Goal: Task Accomplishment & Management: Complete application form

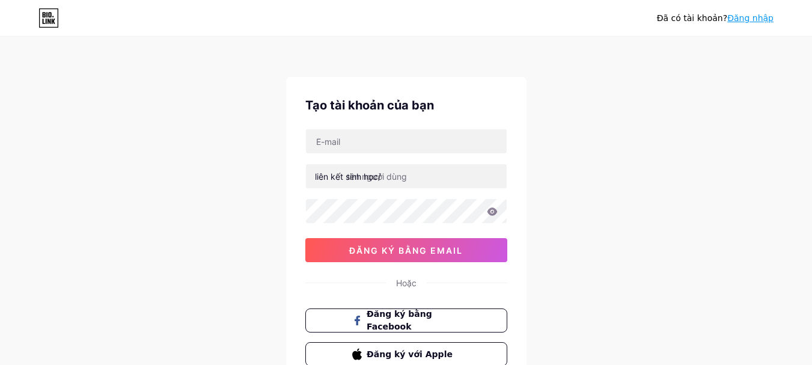
scroll to position [60, 0]
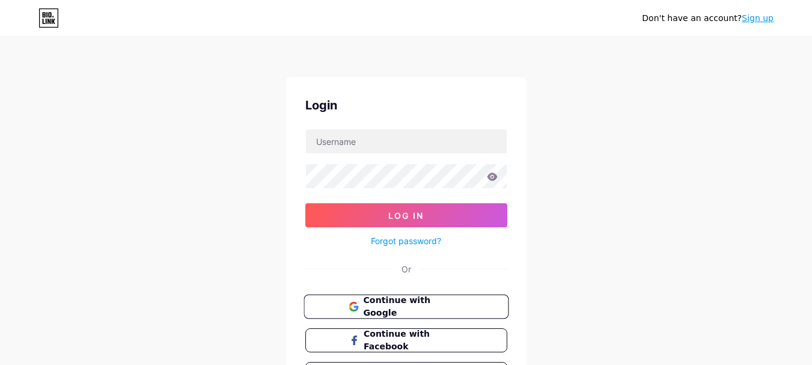
click at [409, 305] on span "Continue with Google" at bounding box center [413, 307] width 100 height 26
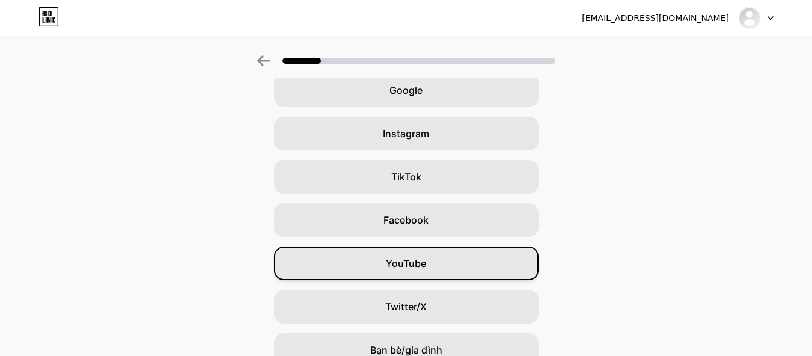
scroll to position [162, 0]
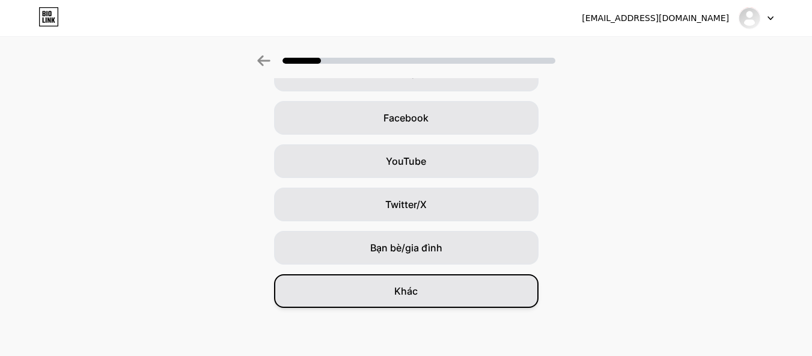
click at [429, 283] on div "Khác" at bounding box center [406, 291] width 264 height 34
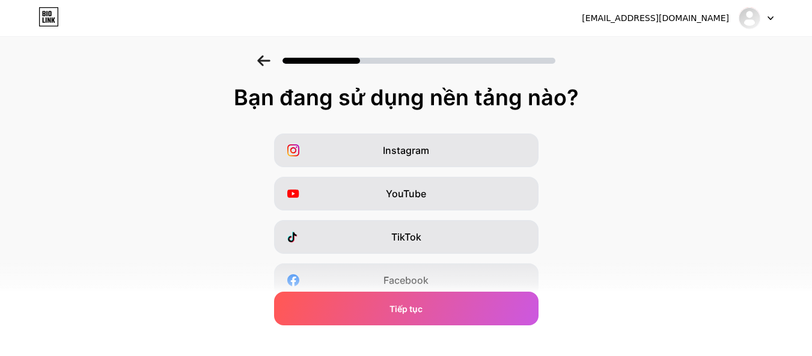
scroll to position [222, 0]
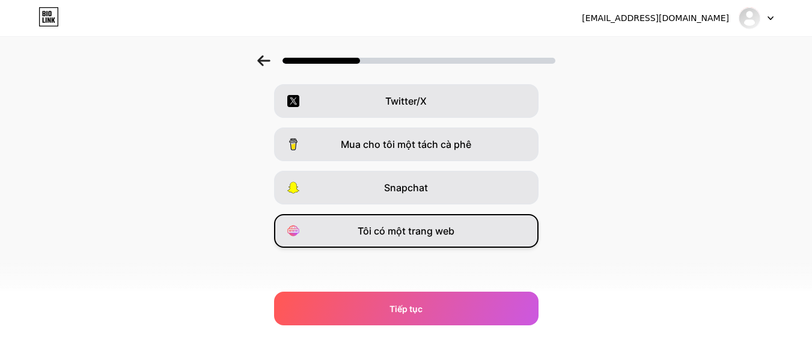
click at [433, 236] on font "Tôi có một trang web" at bounding box center [406, 231] width 97 height 12
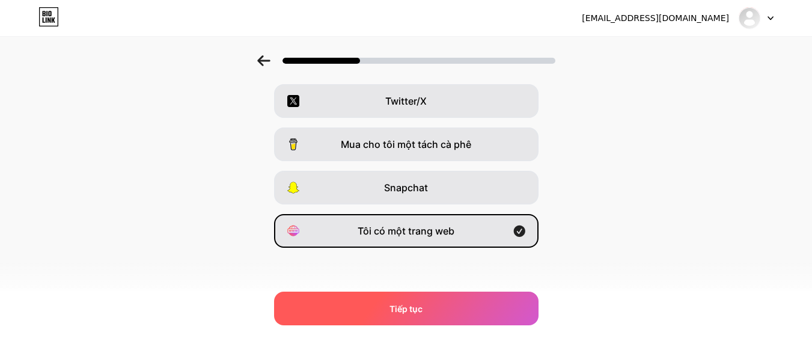
drag, startPoint x: 422, startPoint y: 284, endPoint x: 417, endPoint y: 303, distance: 20.0
click at [421, 288] on div "Bạn đang sử dụng nền tảng nào? Instagram YouTube TikTok Facebook Twitter/X Mua …" at bounding box center [406, 85] width 812 height 445
click at [417, 304] on font "Tiếp tục" at bounding box center [405, 308] width 33 height 10
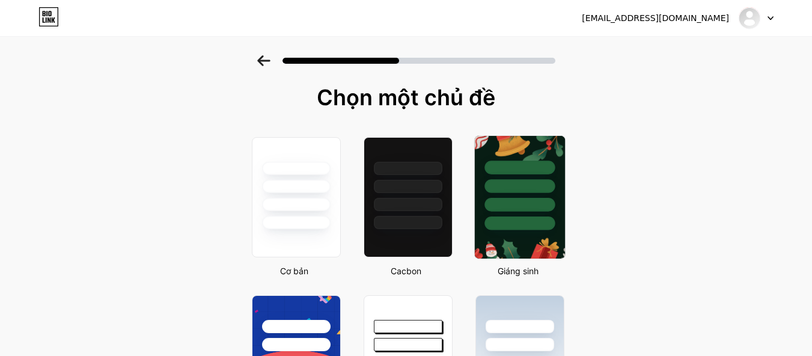
scroll to position [60, 0]
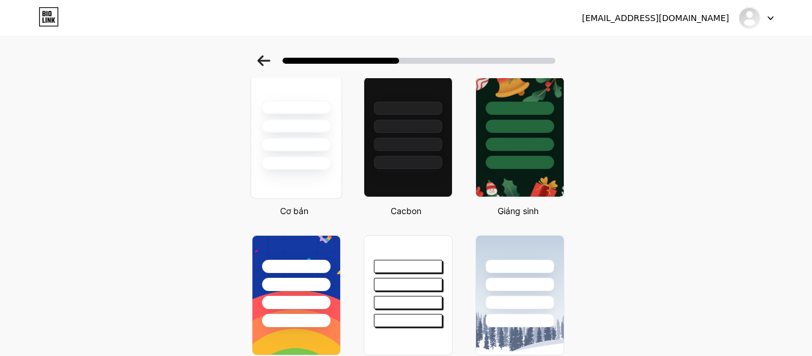
click at [300, 153] on div at bounding box center [296, 123] width 90 height 94
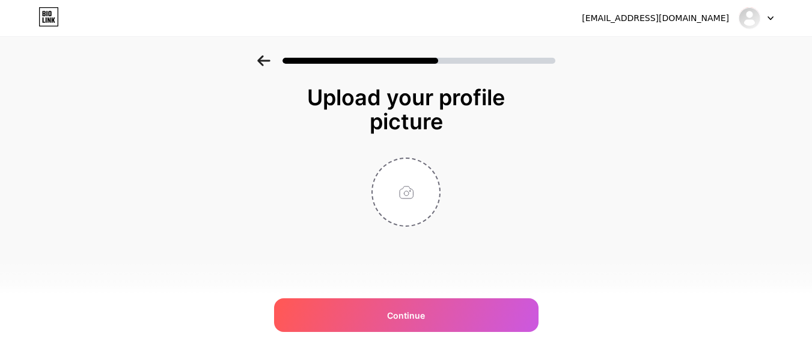
scroll to position [0, 0]
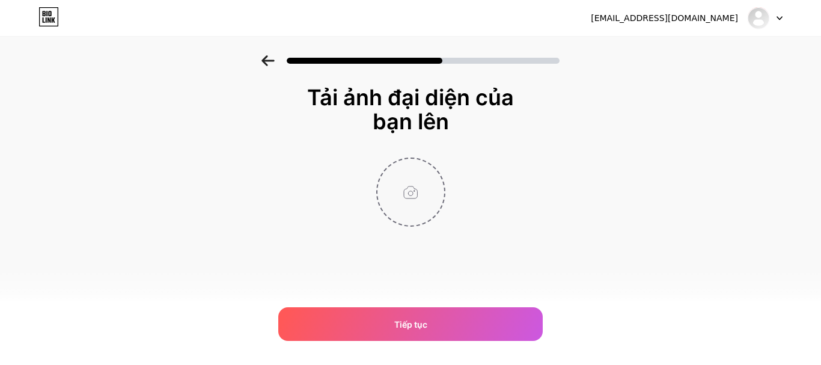
click at [392, 180] on input "file" at bounding box center [410, 192] width 67 height 67
type input "C:\fakepath\anh-gai-xinh-che-mat-6.jpg"
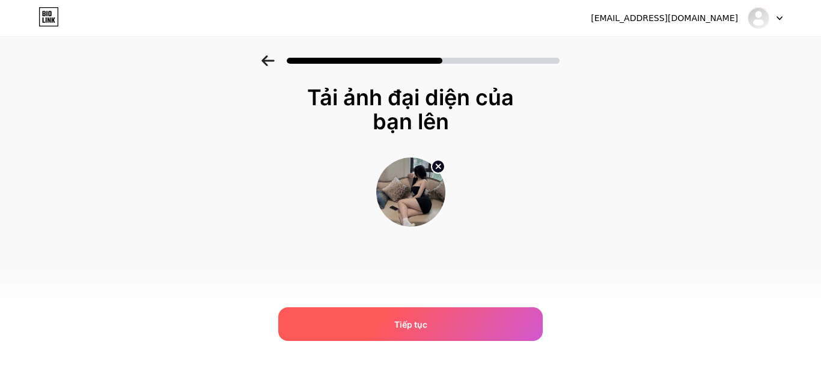
click at [455, 317] on div "Tiếp tục" at bounding box center [410, 324] width 264 height 34
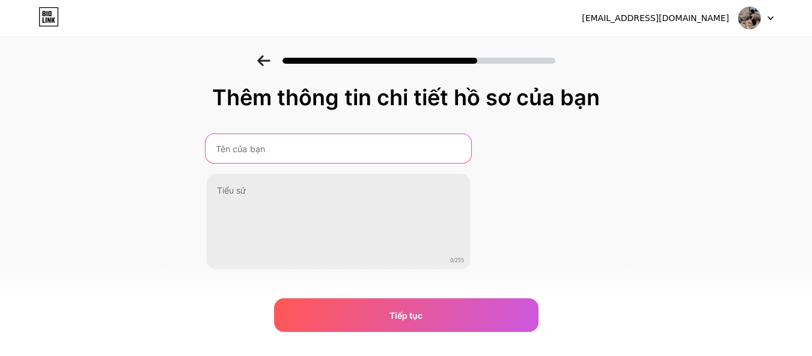
click at [334, 150] on input "text" at bounding box center [339, 148] width 266 height 29
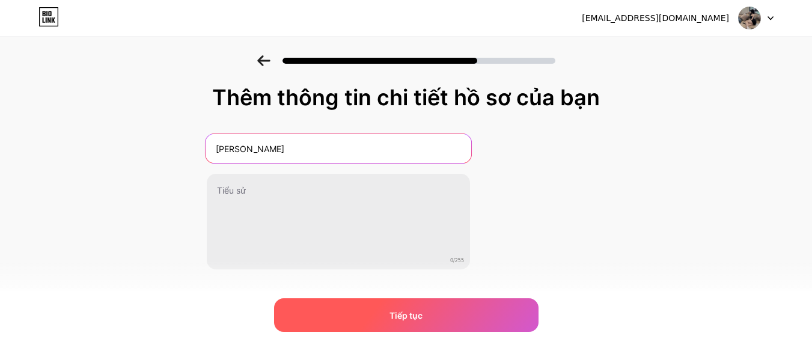
type input "Gái xinh"
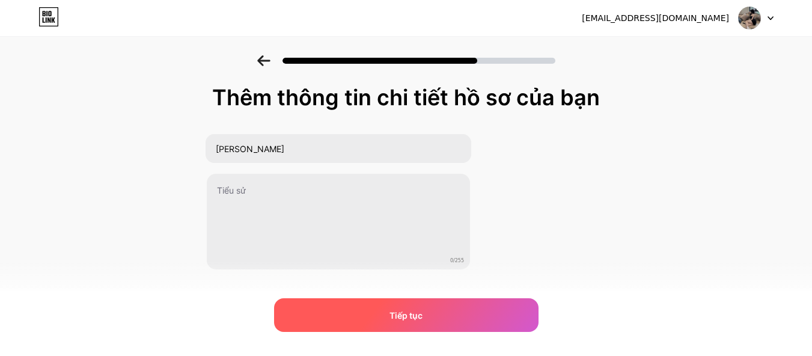
click at [340, 313] on div "Tiếp tục" at bounding box center [406, 315] width 264 height 34
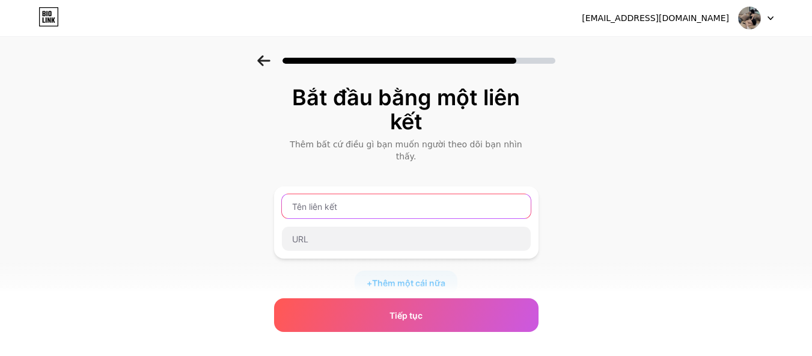
click at [371, 203] on input "text" at bounding box center [406, 206] width 249 height 24
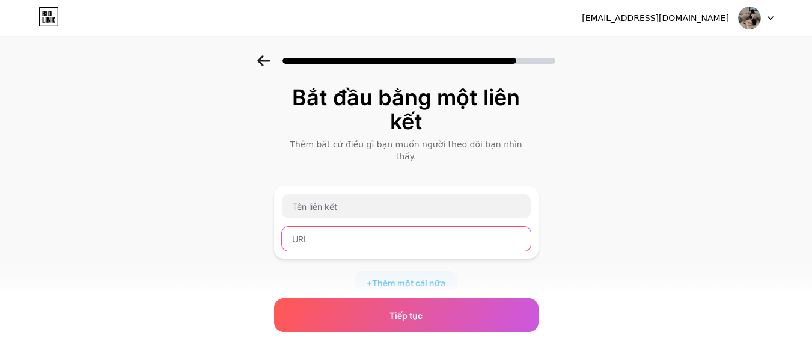
click at [331, 228] on input "text" at bounding box center [406, 239] width 249 height 24
click at [82, 231] on div "Bắt đầu bằng một liên kết Thêm bất cứ điều gì bạn muốn người theo dõi bạn nhìn …" at bounding box center [406, 284] width 812 height 458
click at [334, 233] on input "text" at bounding box center [406, 239] width 249 height 24
paste input "https://otieu.com/4/10035472"
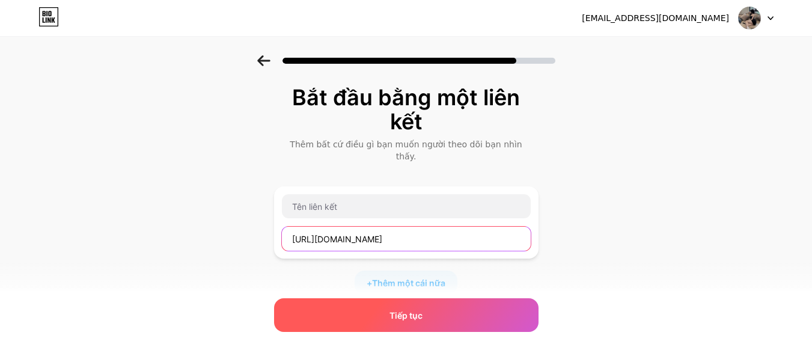
type input "https://otieu.com/4/10035472"
click at [435, 315] on div "Tiếp tục" at bounding box center [406, 315] width 264 height 34
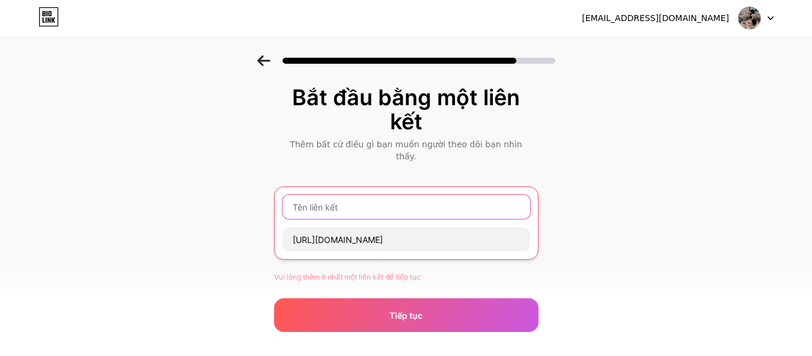
click at [374, 197] on input "text" at bounding box center [406, 207] width 248 height 24
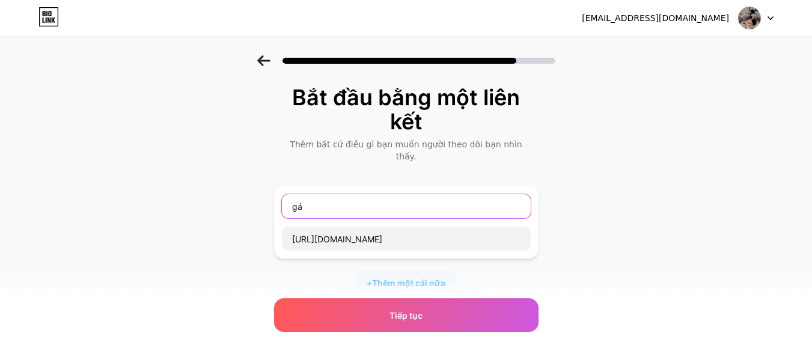
type input "g"
type input "Album"
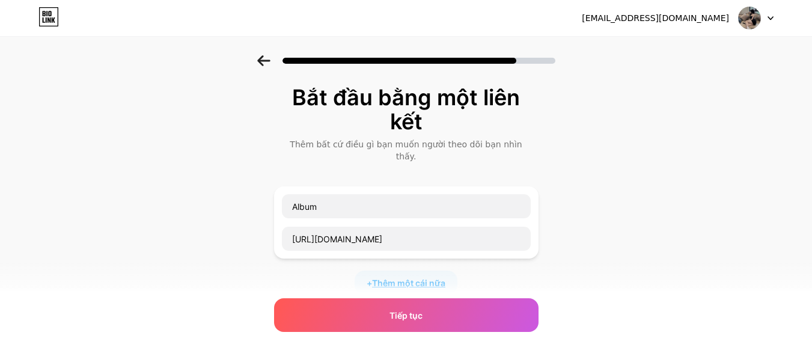
click at [419, 278] on font "Thêm một cái nữa" at bounding box center [408, 283] width 73 height 10
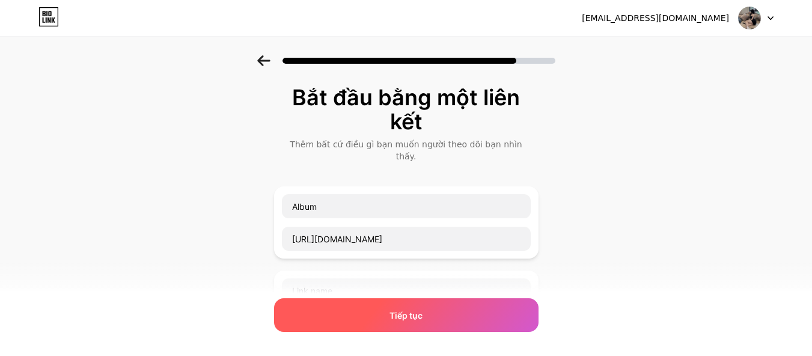
click at [394, 318] on font "Tiếp tục" at bounding box center [405, 315] width 33 height 10
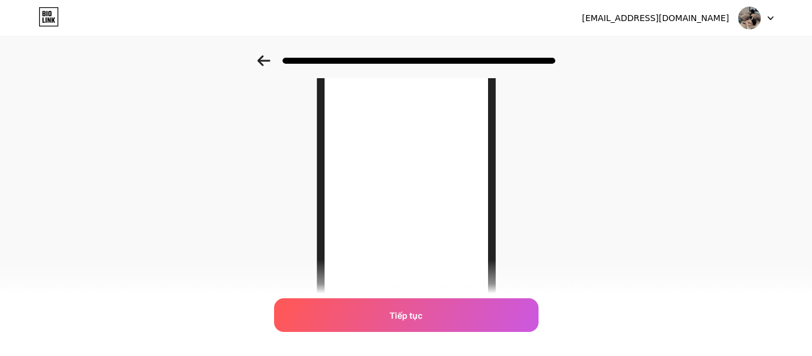
scroll to position [60, 0]
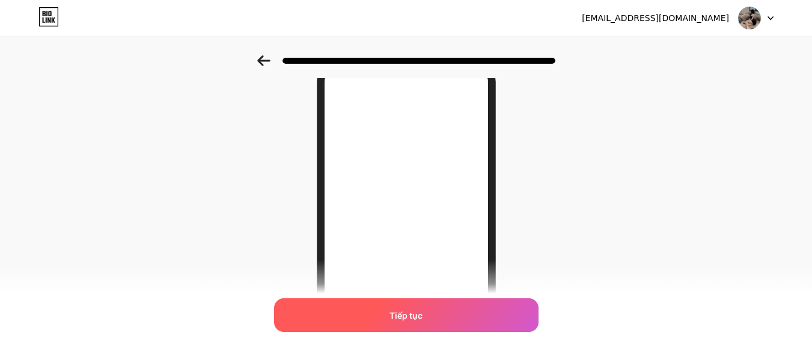
click at [436, 308] on div "Tiếp tục" at bounding box center [406, 315] width 264 height 34
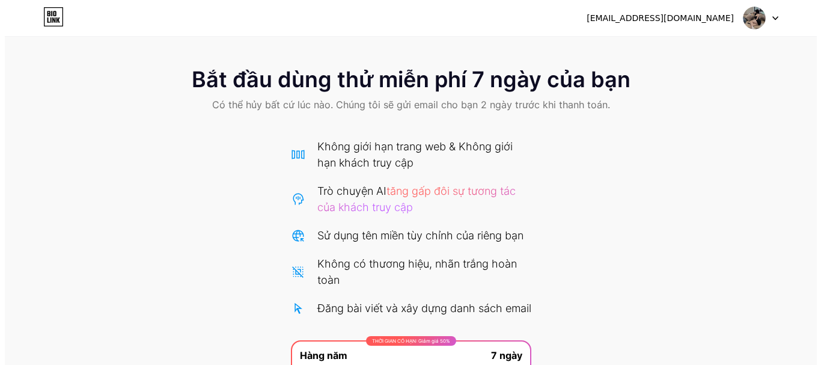
scroll to position [184, 0]
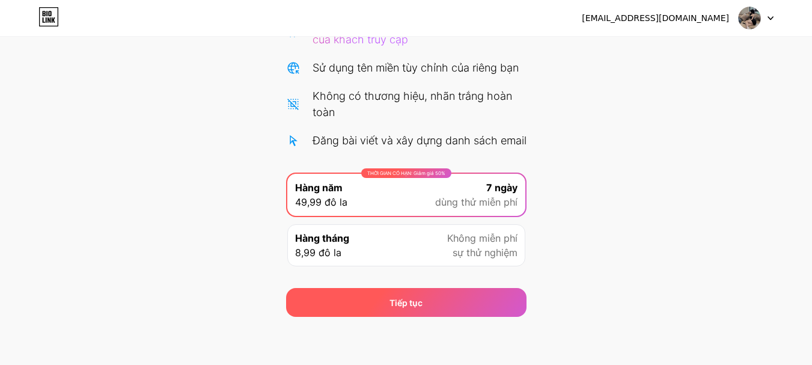
click at [433, 296] on div "Tiếp tục" at bounding box center [406, 302] width 240 height 29
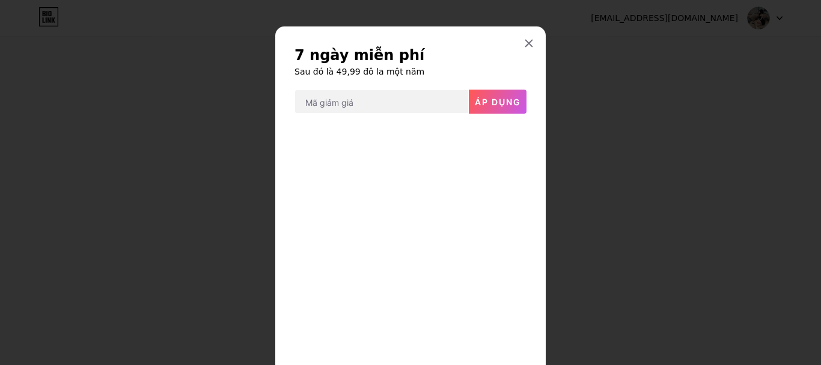
scroll to position [75, 0]
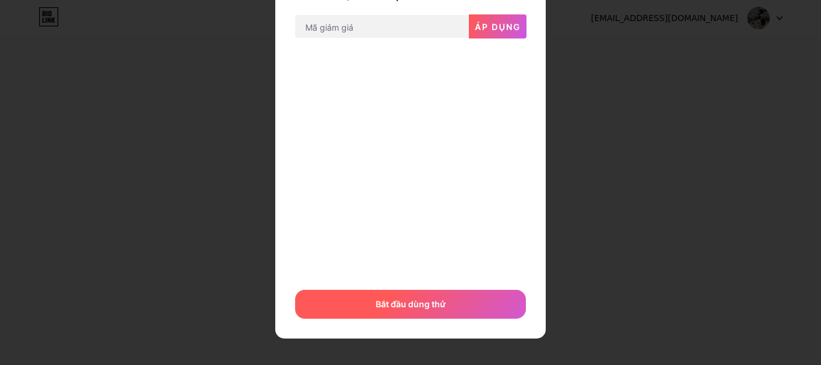
click at [414, 308] on font "Bắt đầu dùng thử" at bounding box center [411, 304] width 70 height 10
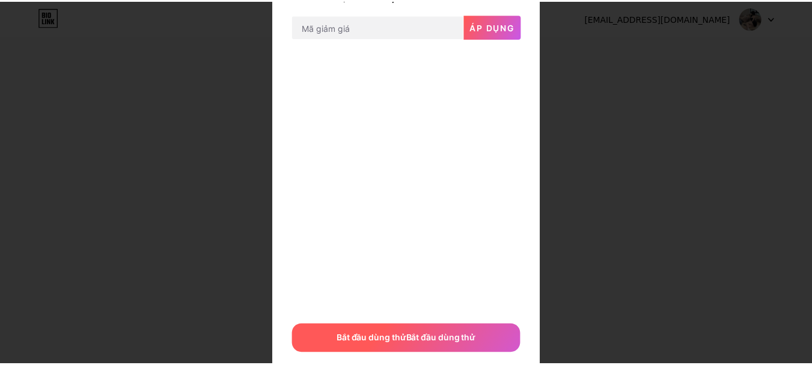
scroll to position [0, 0]
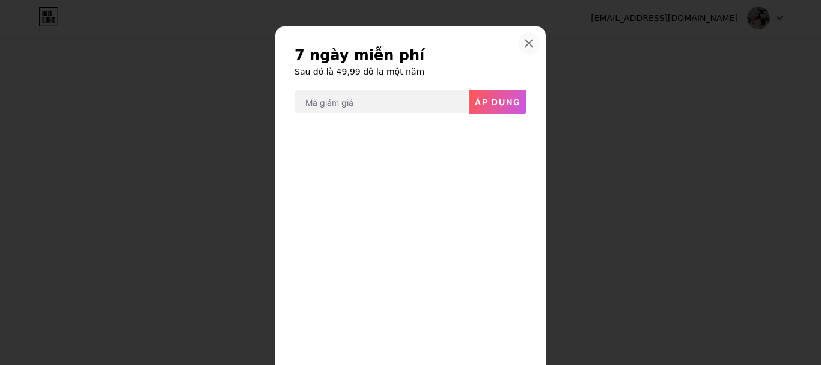
click at [526, 40] on icon at bounding box center [529, 43] width 7 height 7
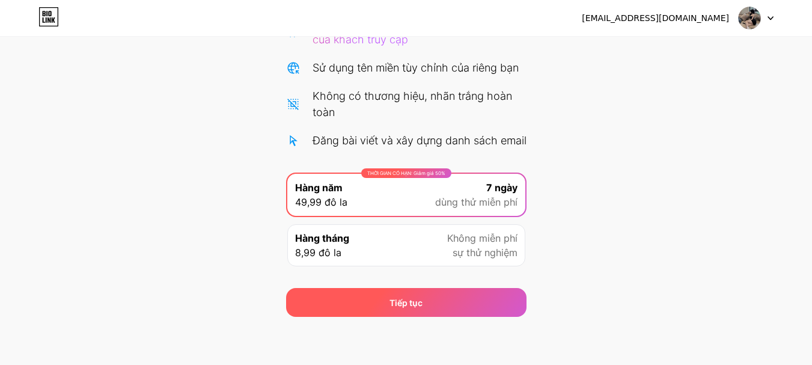
click at [427, 303] on div "Tiếp tục" at bounding box center [406, 302] width 240 height 29
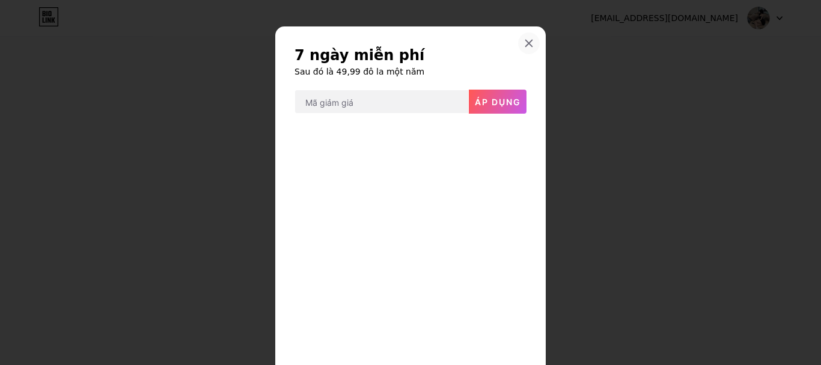
click at [524, 44] on icon at bounding box center [529, 43] width 10 height 10
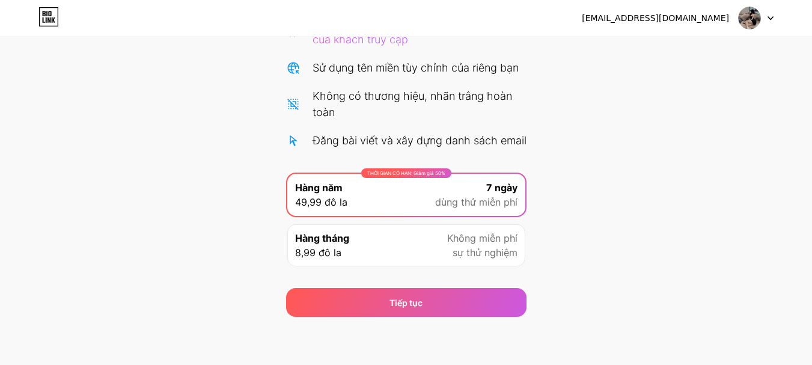
click at [40, 22] on icon at bounding box center [49, 17] width 19 height 19
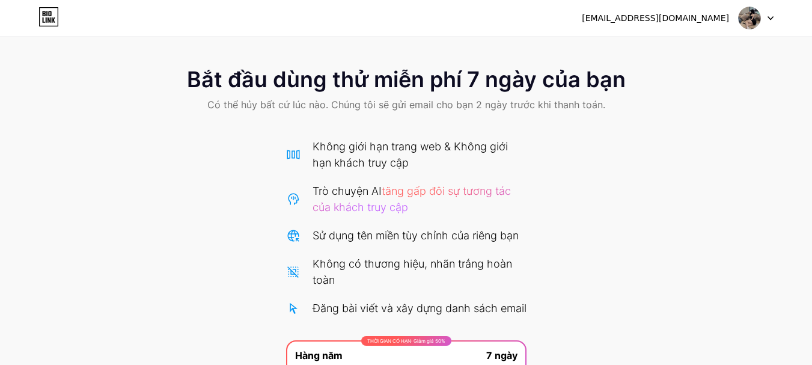
scroll to position [184, 0]
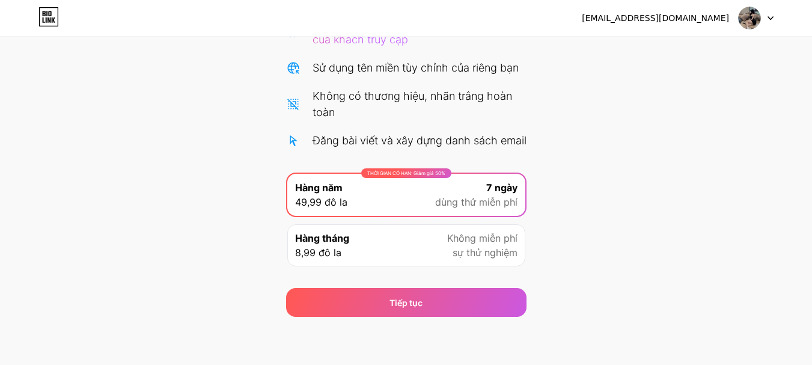
click at [459, 245] on span "Không miễn phí" at bounding box center [482, 238] width 70 height 14
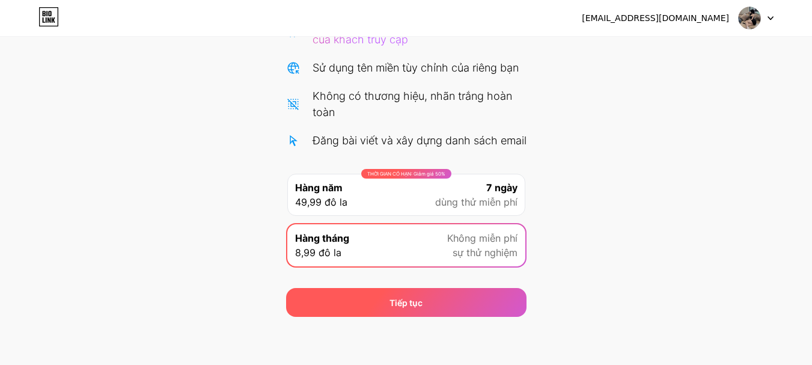
click at [437, 315] on div "Tiếp tục" at bounding box center [406, 302] width 240 height 29
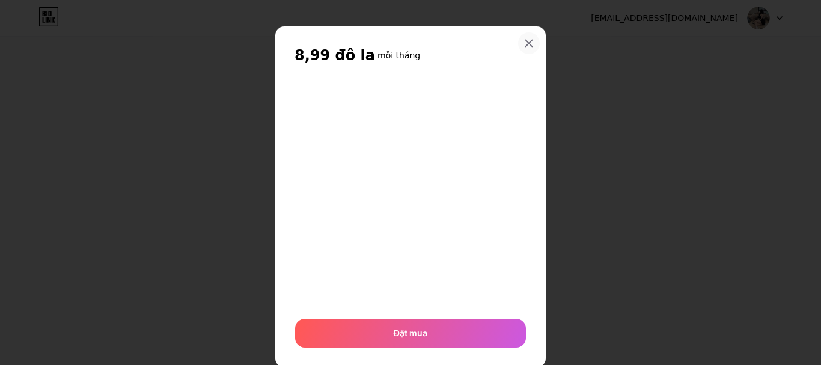
click at [530, 36] on div at bounding box center [529, 43] width 22 height 22
